Goal: Connect with others: Connect with others

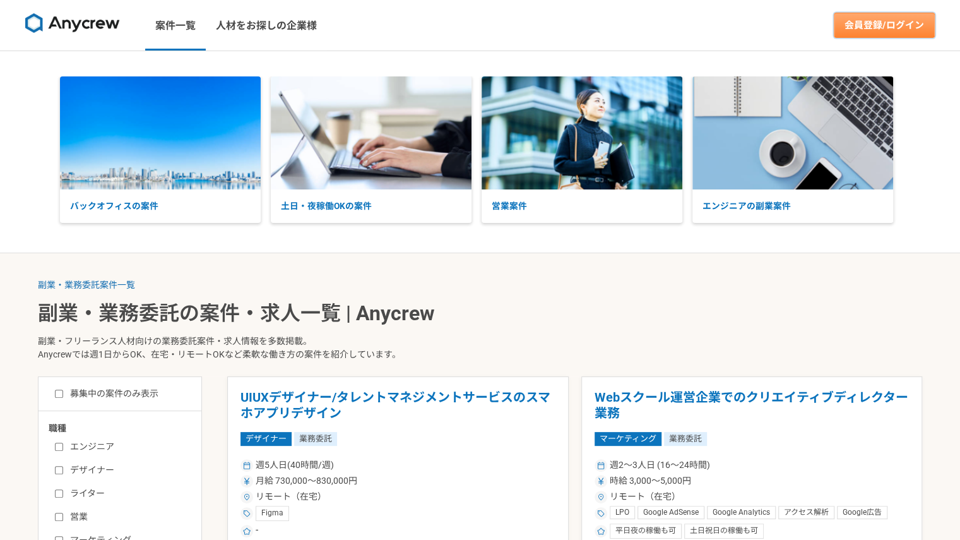
click at [848, 25] on link "会員登録/ログイン" at bounding box center [884, 25] width 101 height 25
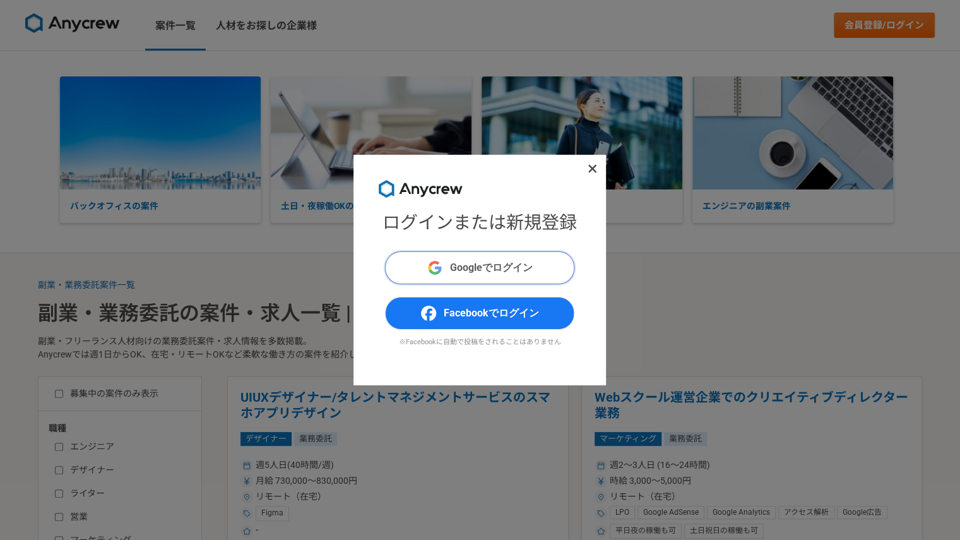
click at [548, 271] on button "Googleでログイン" at bounding box center [479, 267] width 189 height 33
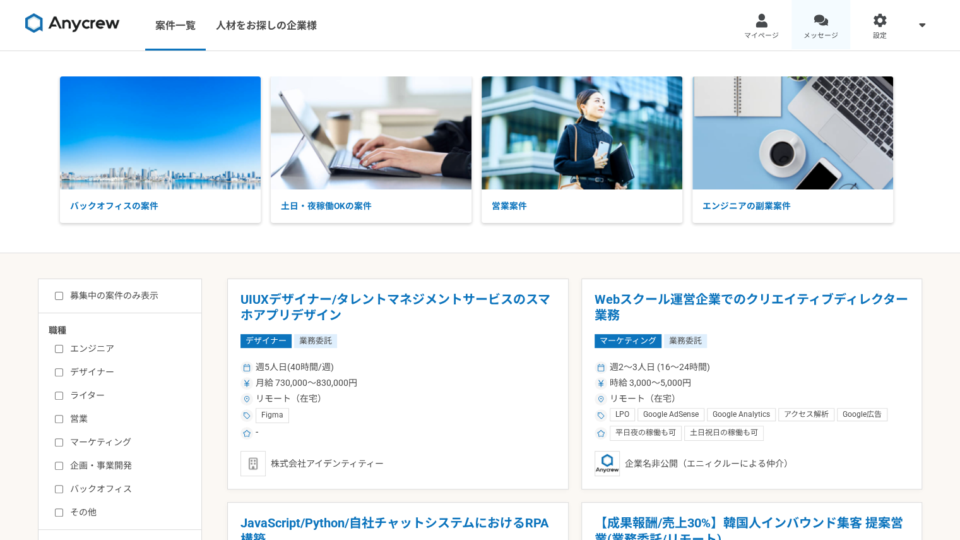
click at [816, 44] on link "メッセージ" at bounding box center [820, 25] width 59 height 50
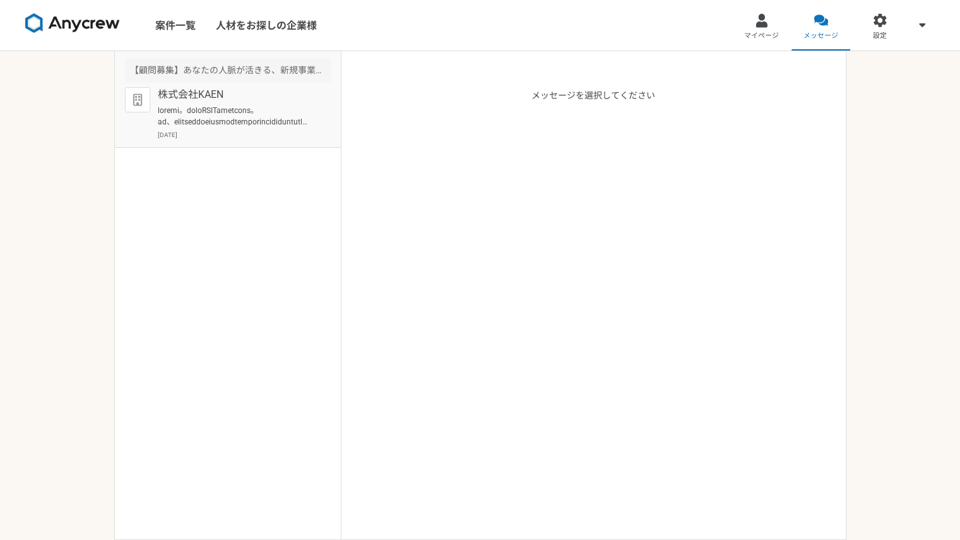
click at [245, 112] on p at bounding box center [236, 116] width 156 height 23
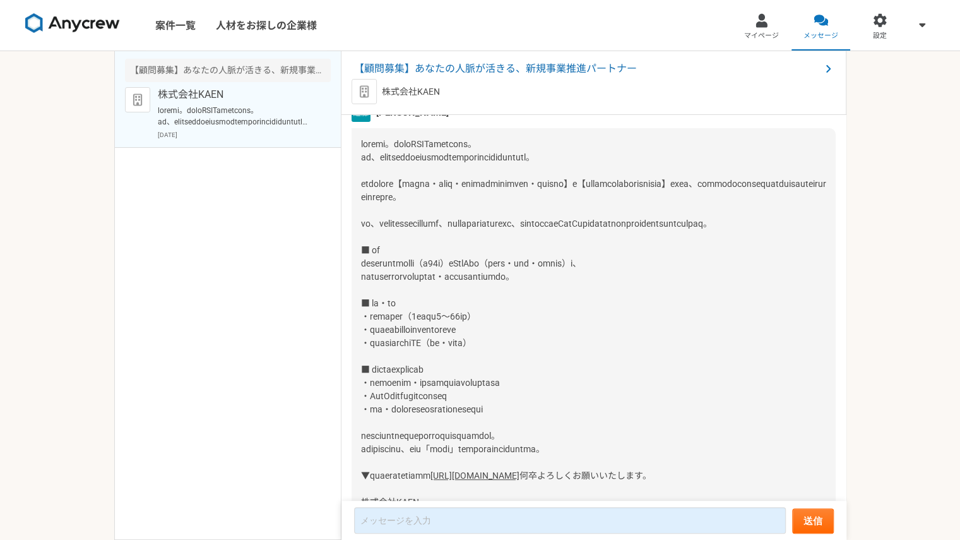
scroll to position [210, 0]
